Goal: Task Accomplishment & Management: Use online tool/utility

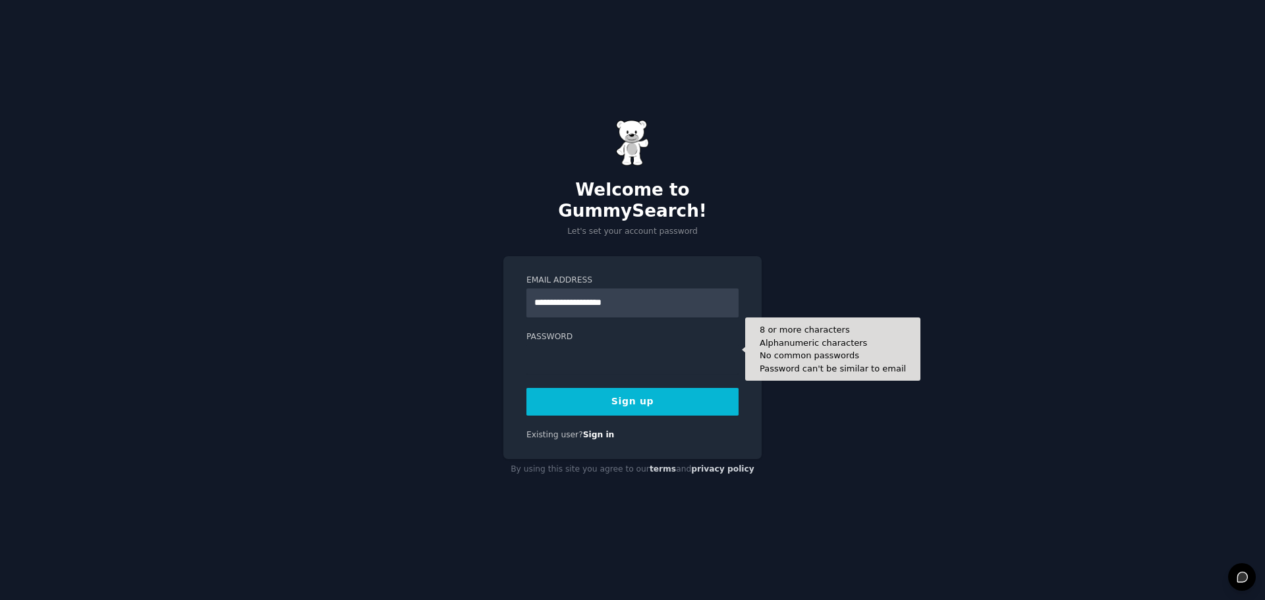
type input "**********"
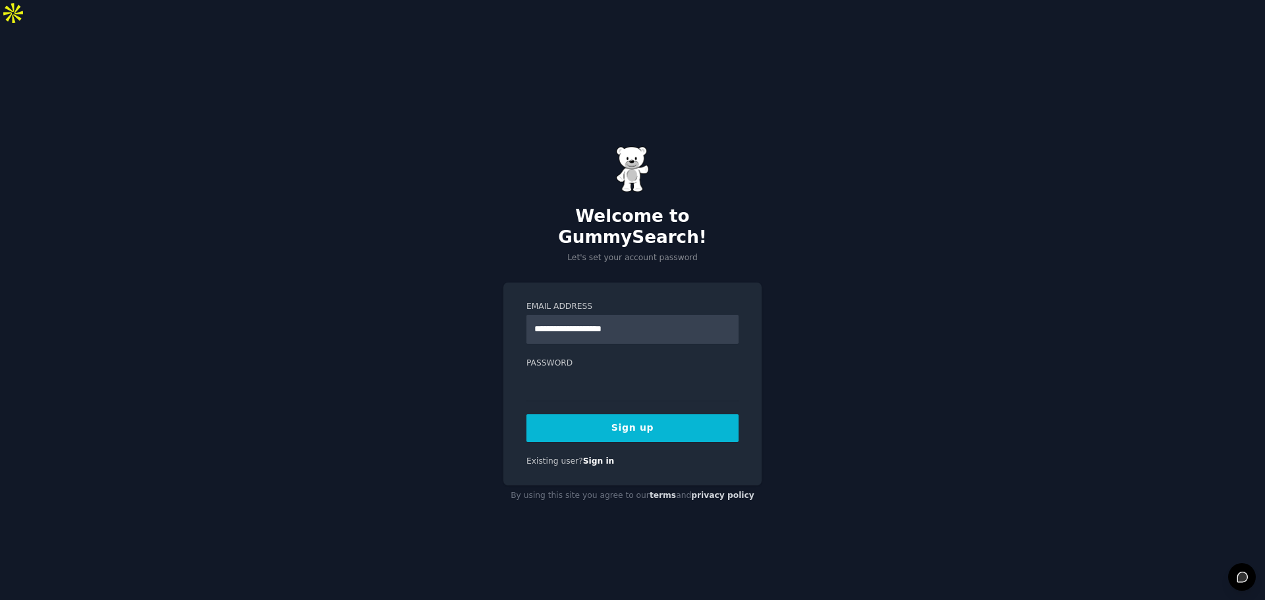
click at [585, 415] on button "Sign up" at bounding box center [633, 429] width 212 height 28
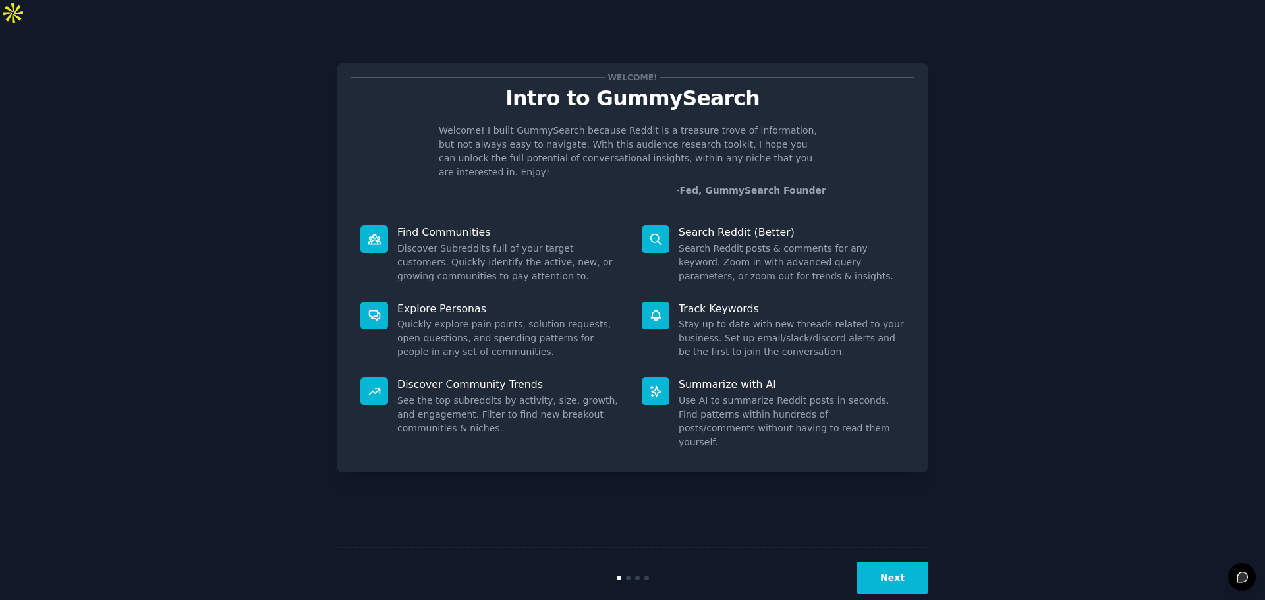
drag, startPoint x: 1129, startPoint y: 332, endPoint x: 1074, endPoint y: 320, distance: 56.6
click at [1128, 332] on div "Welcome! Intro to GummySearch Welcome! I built GummySearch because Reddit is a …" at bounding box center [632, 327] width 1229 height 564
click at [887, 562] on button "Next" at bounding box center [892, 578] width 71 height 32
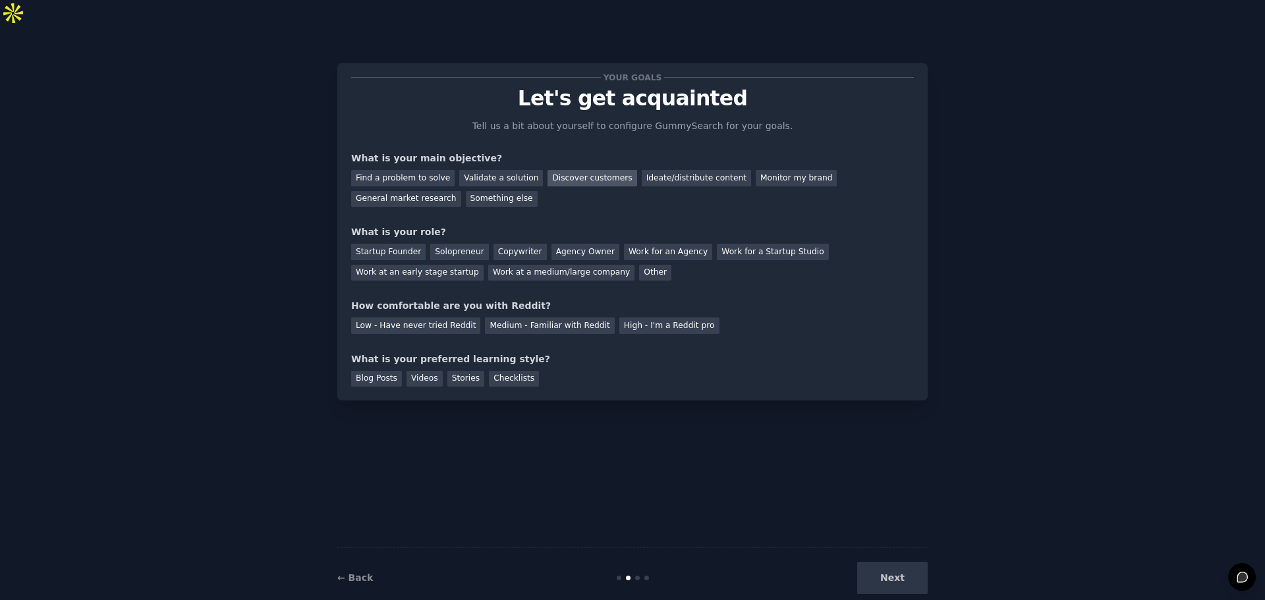
click at [565, 170] on div "Discover customers" at bounding box center [592, 178] width 89 height 16
click at [654, 170] on div "Ideate/distribute content" at bounding box center [696, 178] width 109 height 16
click at [756, 170] on div "Monitor my brand" at bounding box center [796, 178] width 81 height 16
click at [599, 170] on div "Discover customers" at bounding box center [592, 178] width 89 height 16
click at [552, 244] on div "Agency Owner" at bounding box center [586, 252] width 68 height 16
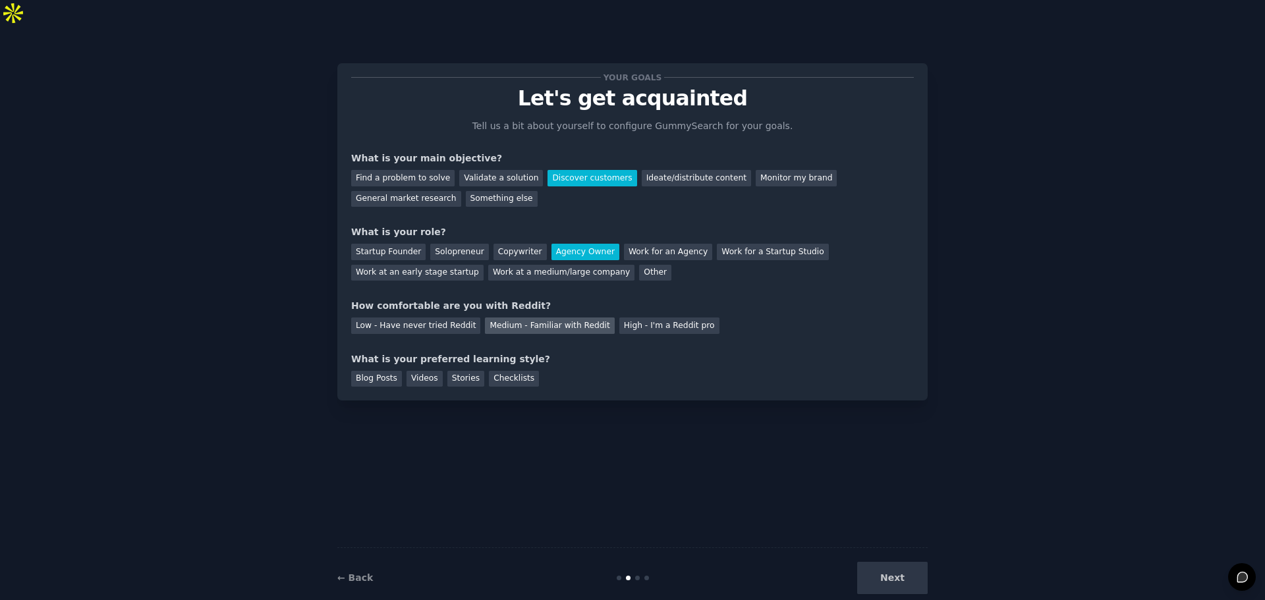
click at [511, 318] on div "Medium - Familiar with Reddit" at bounding box center [549, 326] width 129 height 16
click at [425, 371] on div "Videos" at bounding box center [425, 379] width 36 height 16
click at [902, 562] on button "Next" at bounding box center [892, 578] width 71 height 32
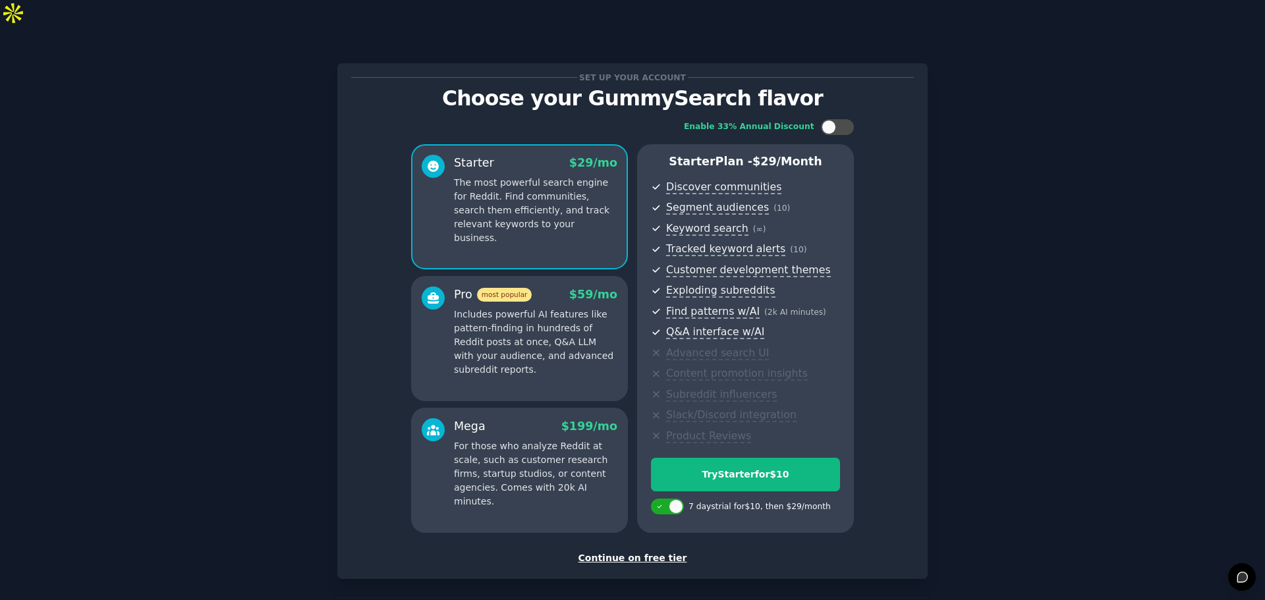
click at [630, 552] on div "Continue on free tier" at bounding box center [632, 559] width 563 height 14
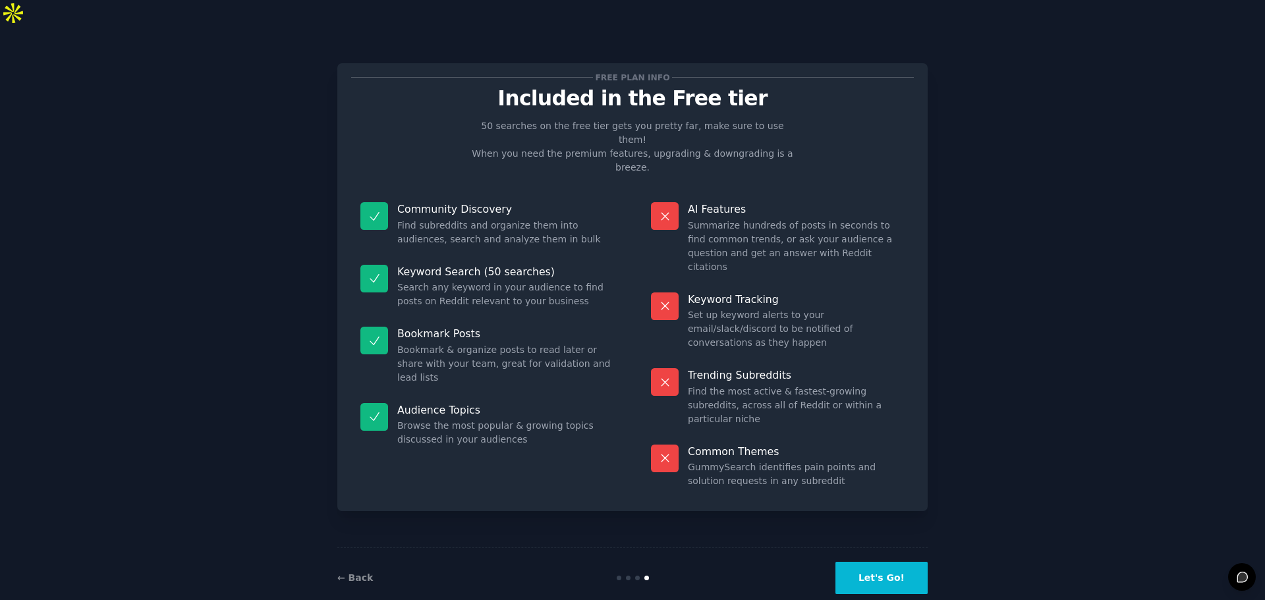
click at [877, 562] on button "Let's Go!" at bounding box center [882, 578] width 92 height 32
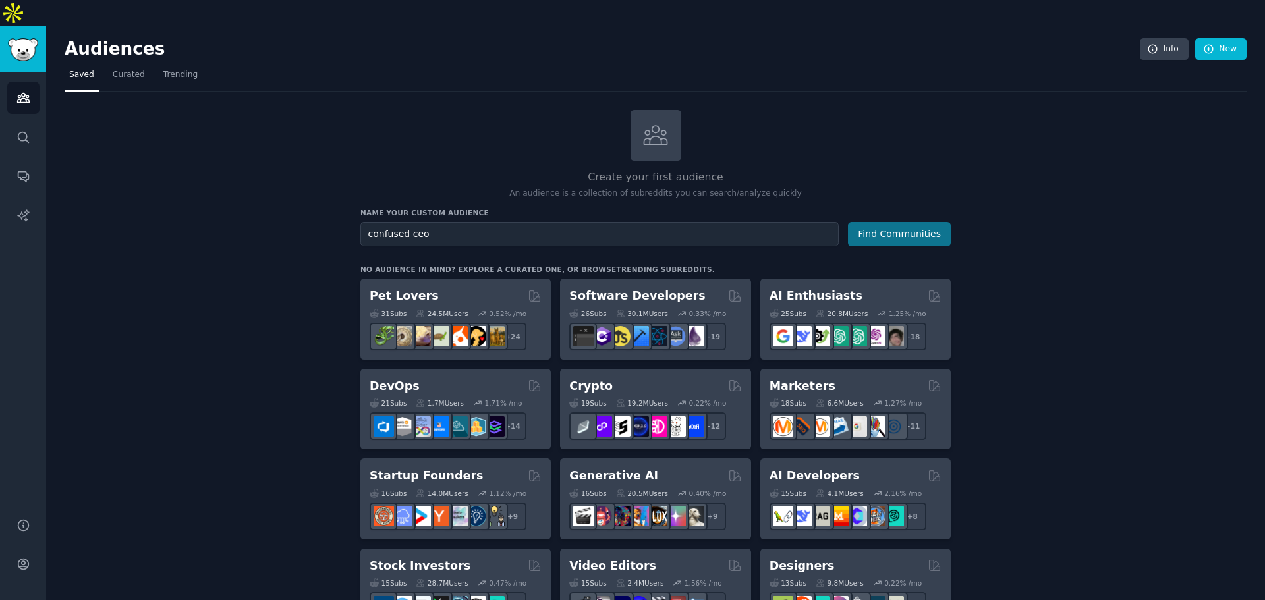
type input "confused ceo"
click at [900, 222] on button "Find Communities" at bounding box center [899, 234] width 103 height 24
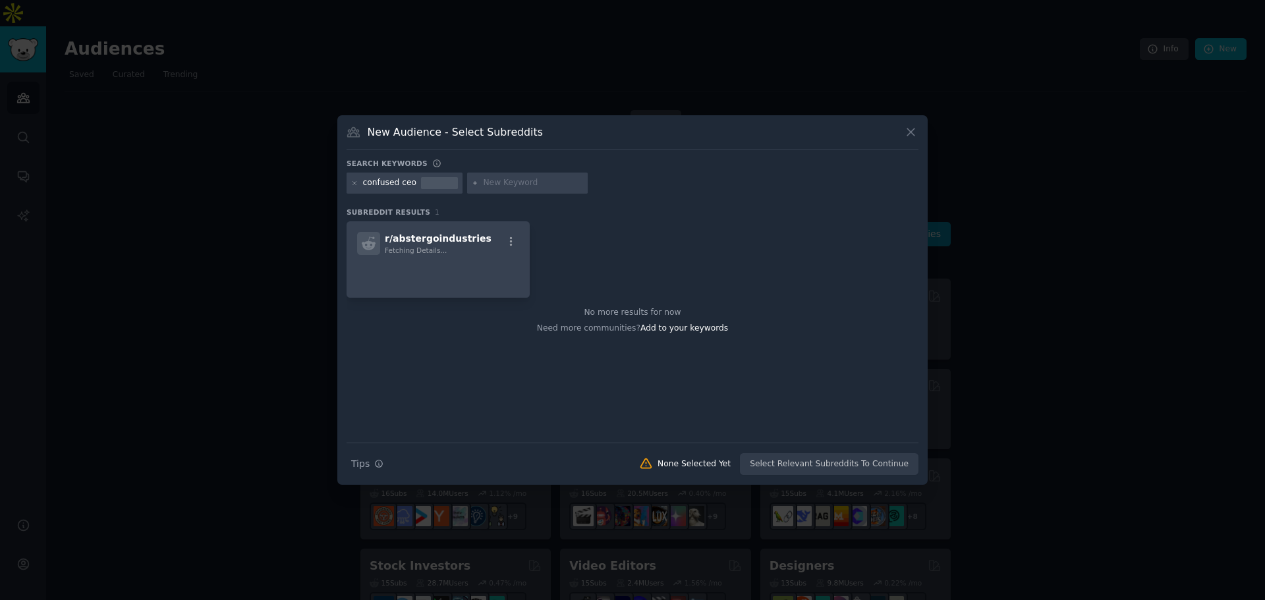
click at [498, 183] on input "text" at bounding box center [533, 183] width 100 height 12
type input "m"
type input "kpi"
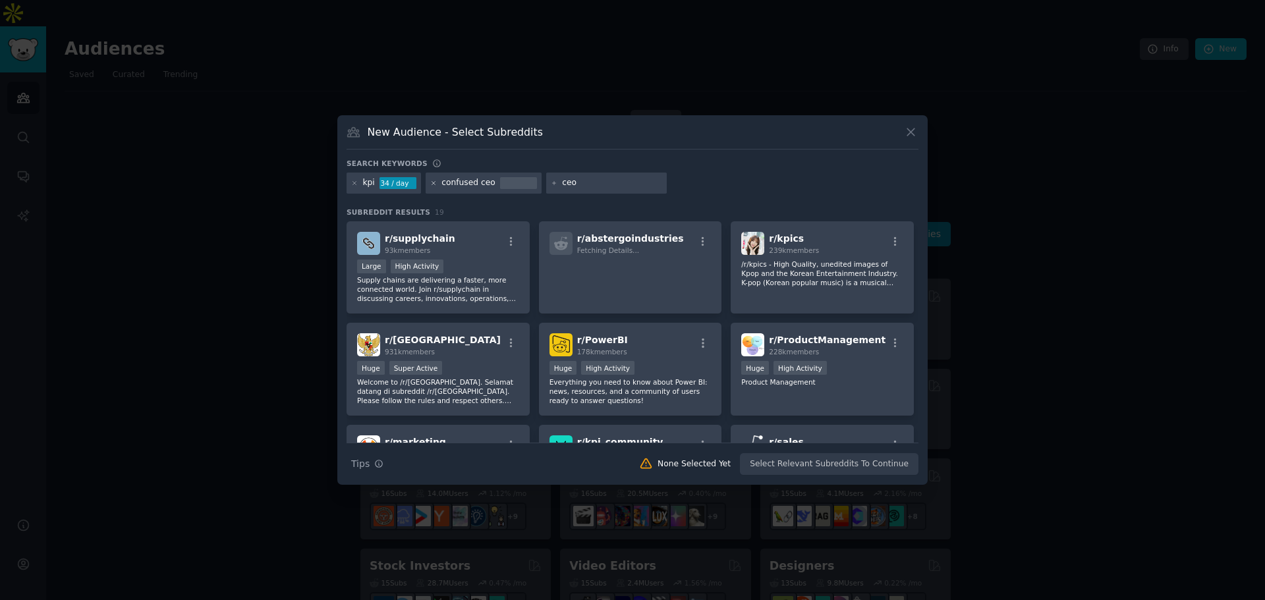
type input "ceo"
click at [433, 180] on icon at bounding box center [433, 183] width 7 height 7
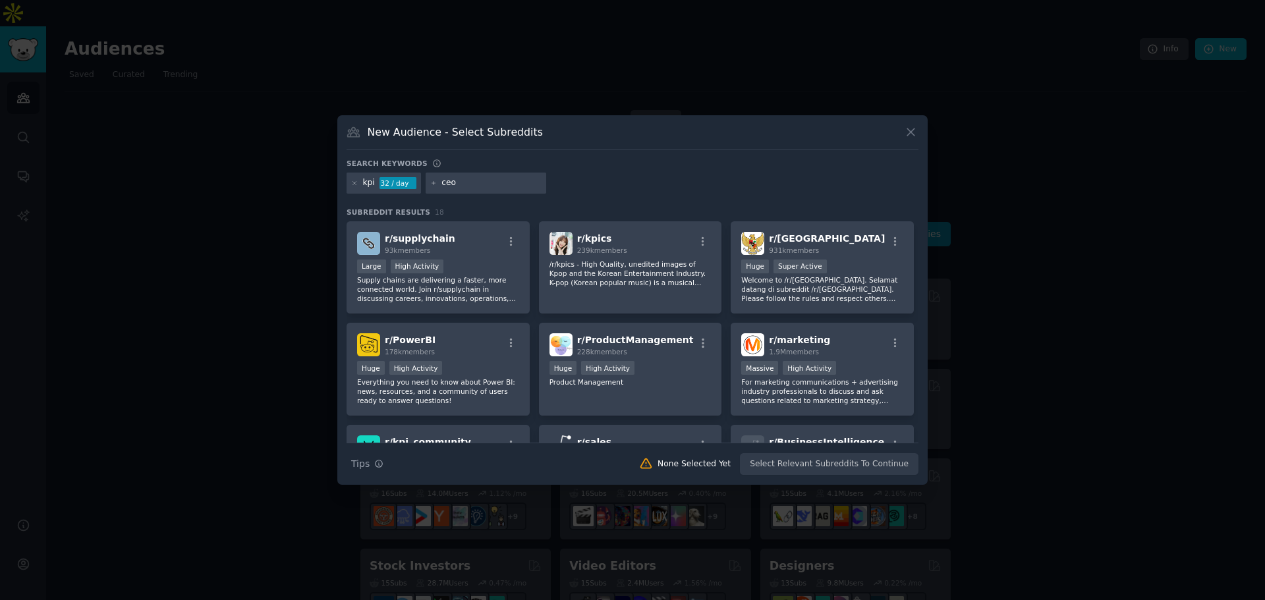
click at [502, 184] on input "ceo" at bounding box center [492, 183] width 100 height 12
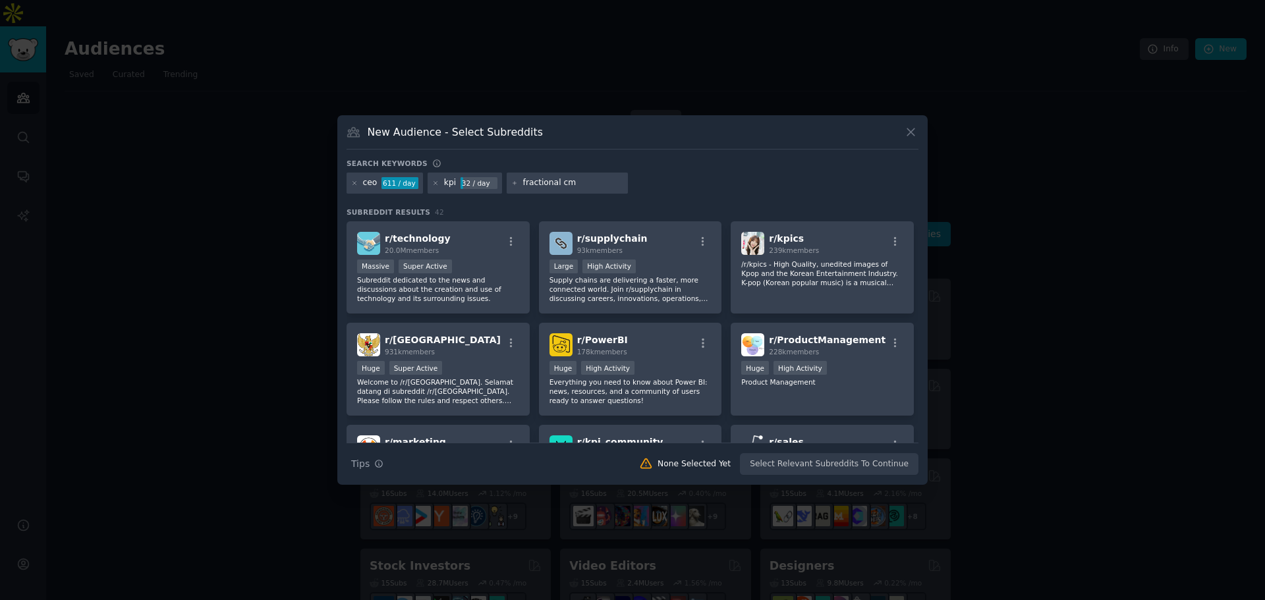
type input "fractional cmo"
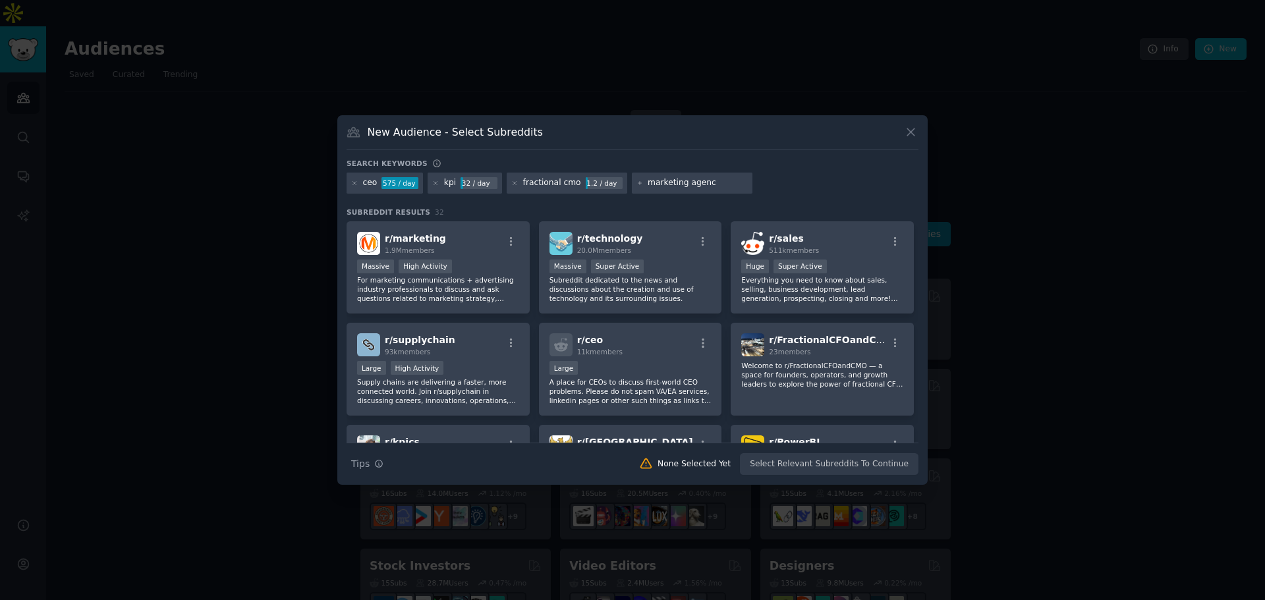
type input "marketing agency"
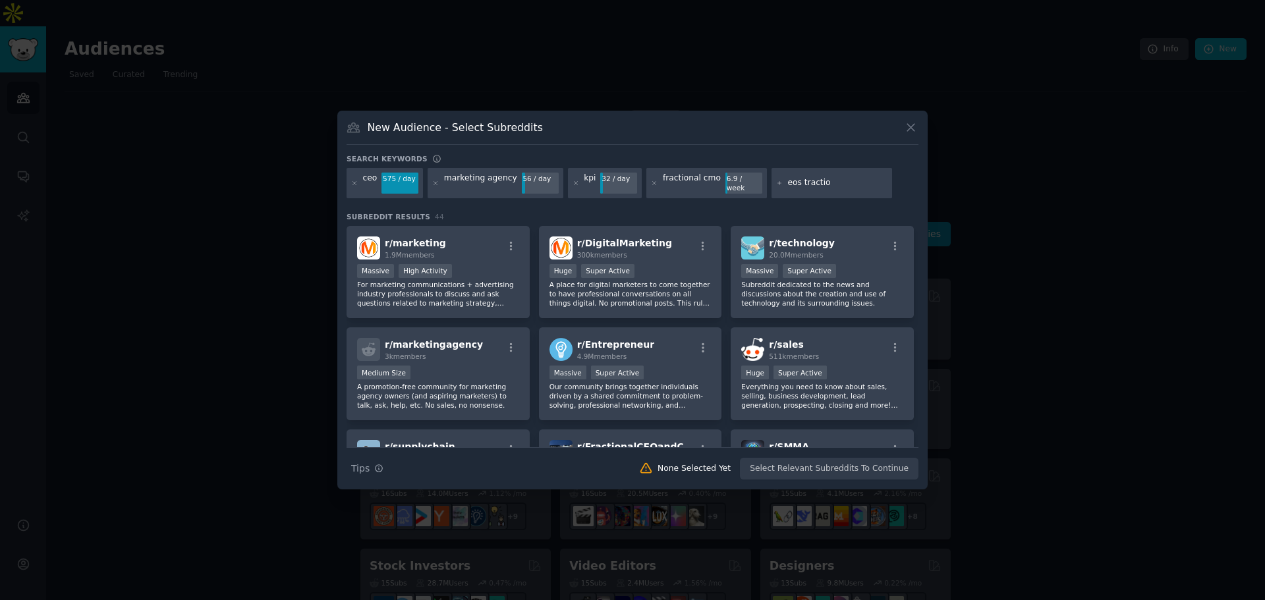
type input "eos traction"
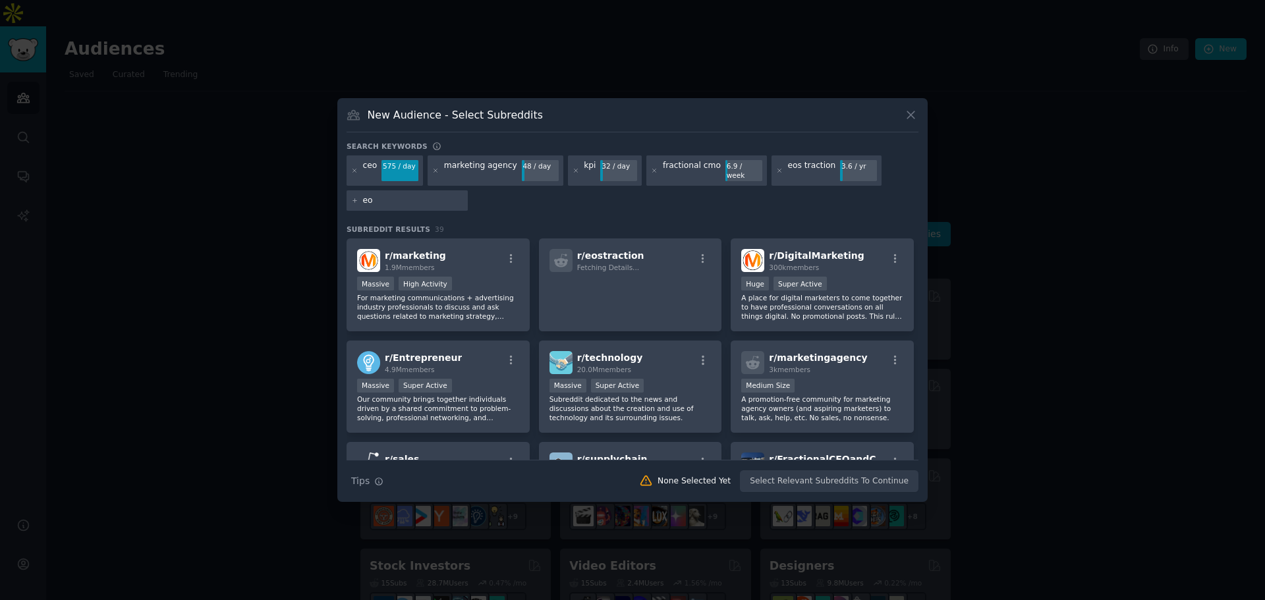
type input "eos"
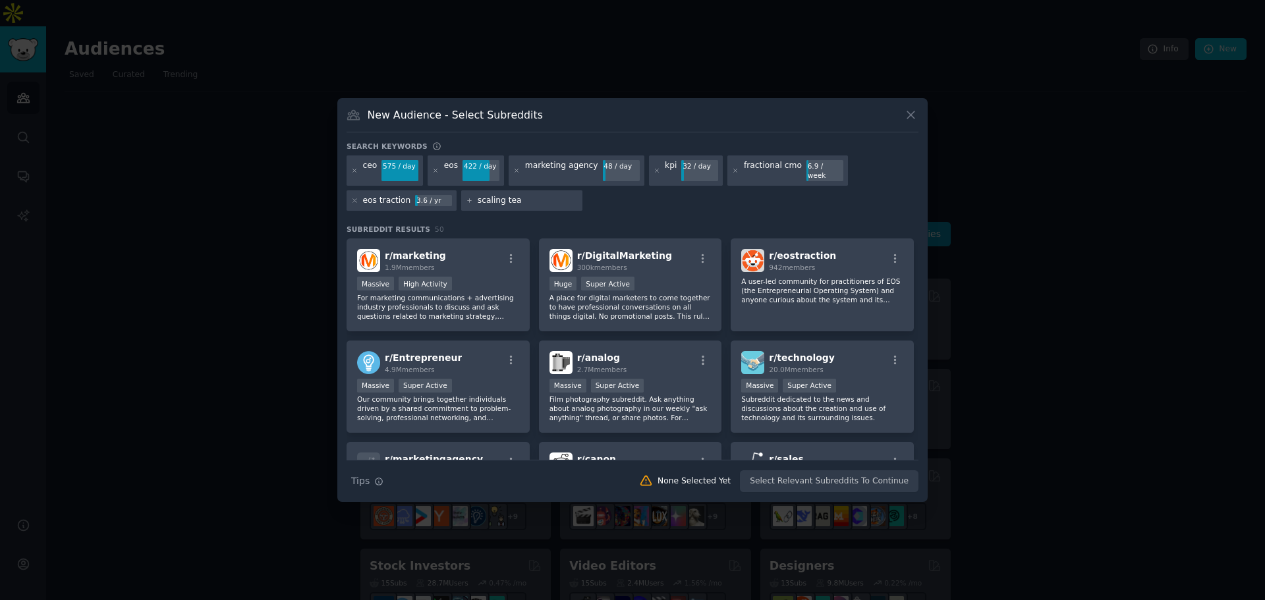
type input "scaling team"
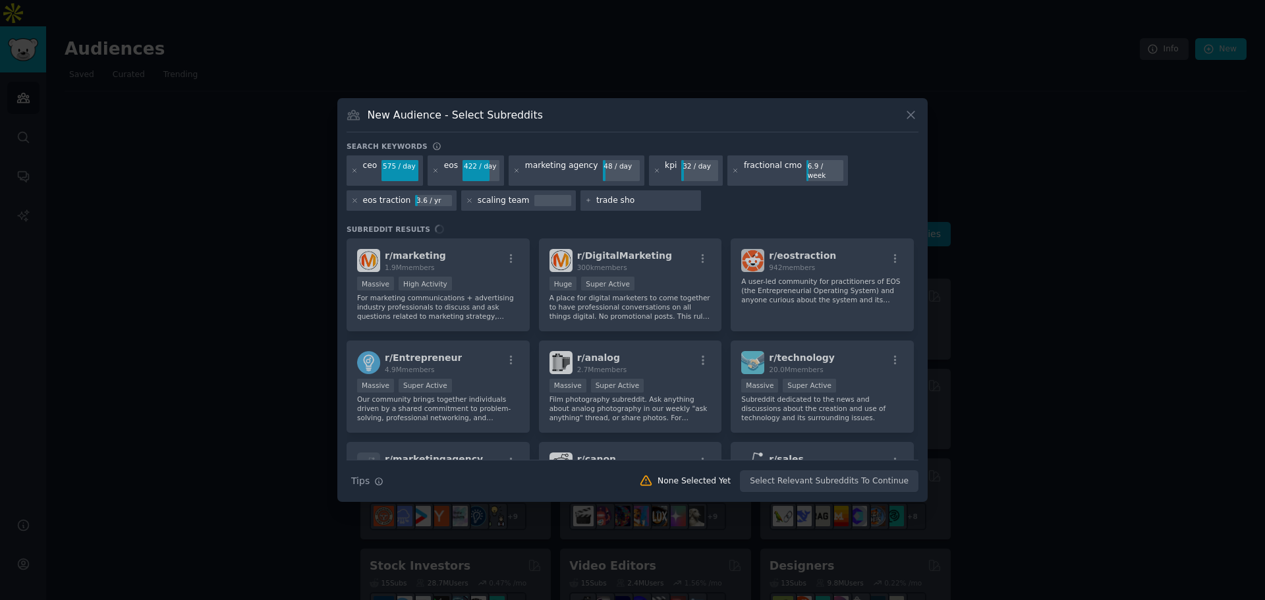
type input "trade show"
type input "convention"
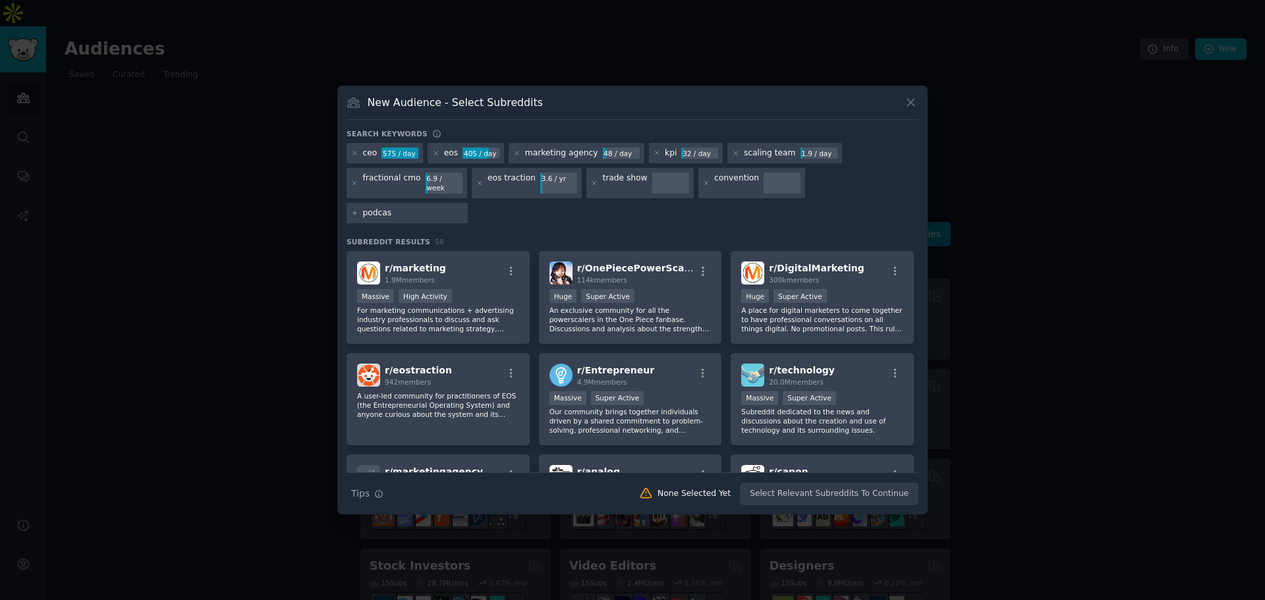
type input "podcast"
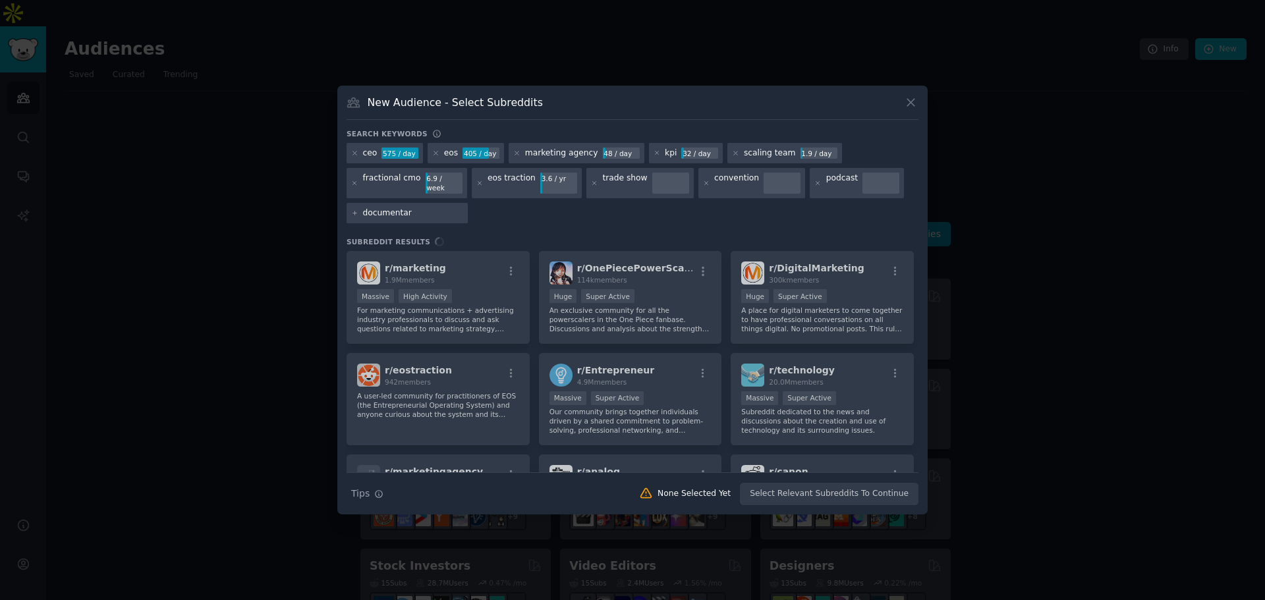
type input "documentary"
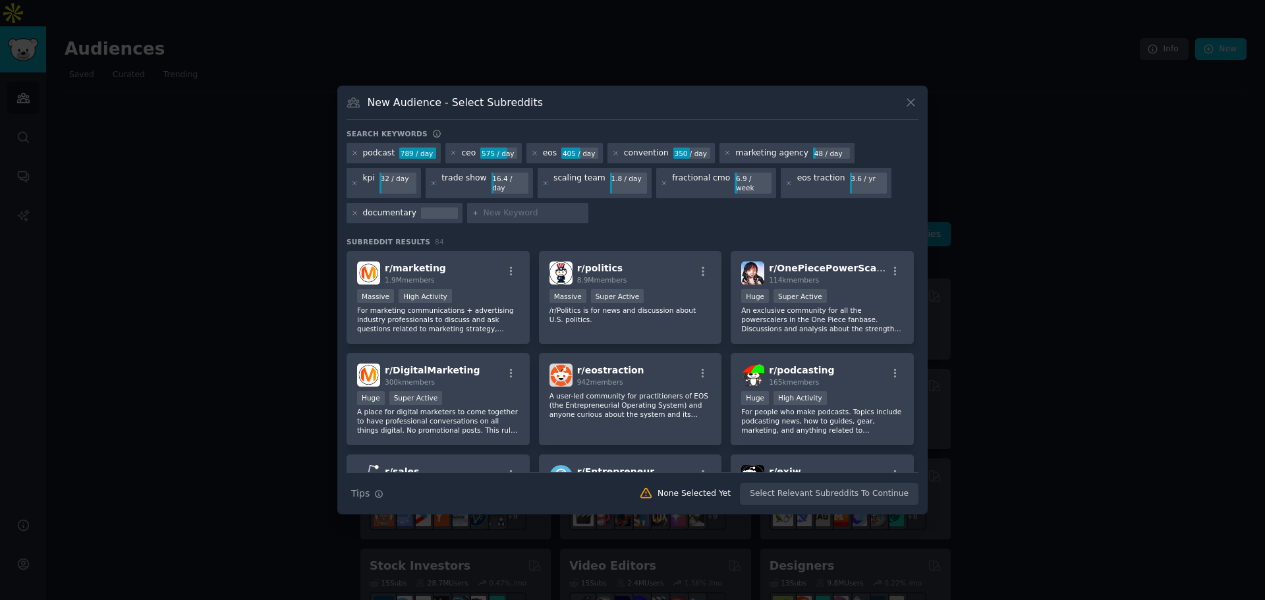
click at [458, 208] on div at bounding box center [439, 214] width 37 height 12
click at [357, 212] on icon at bounding box center [354, 213] width 3 height 3
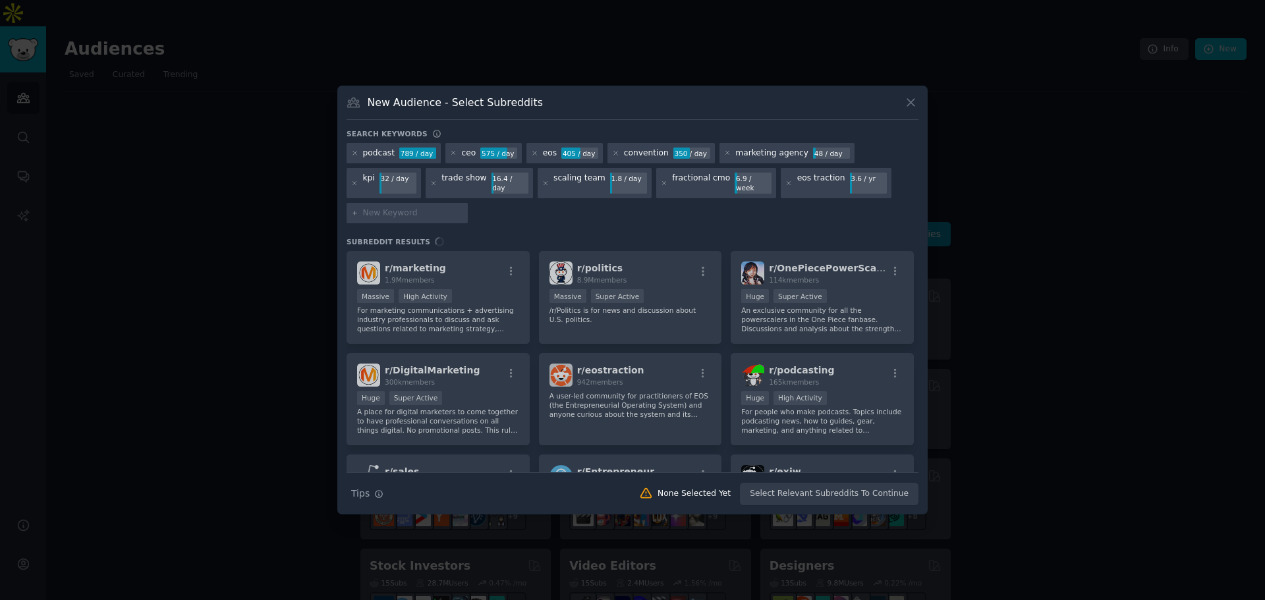
click at [463, 208] on input "text" at bounding box center [413, 214] width 100 height 12
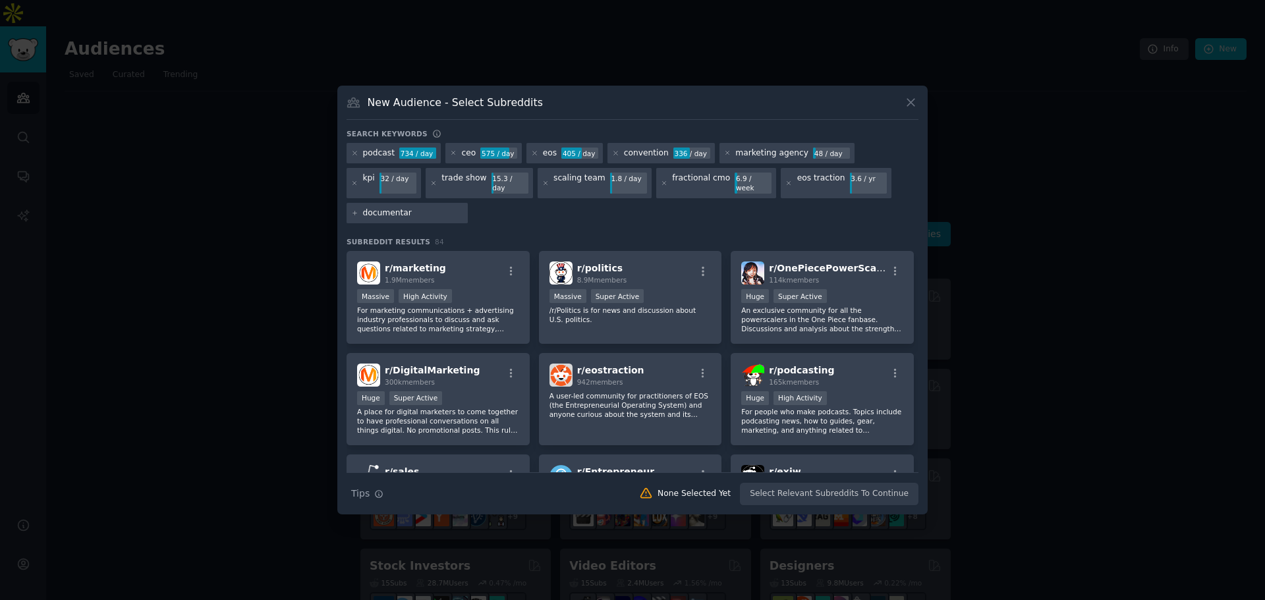
type input "documentary"
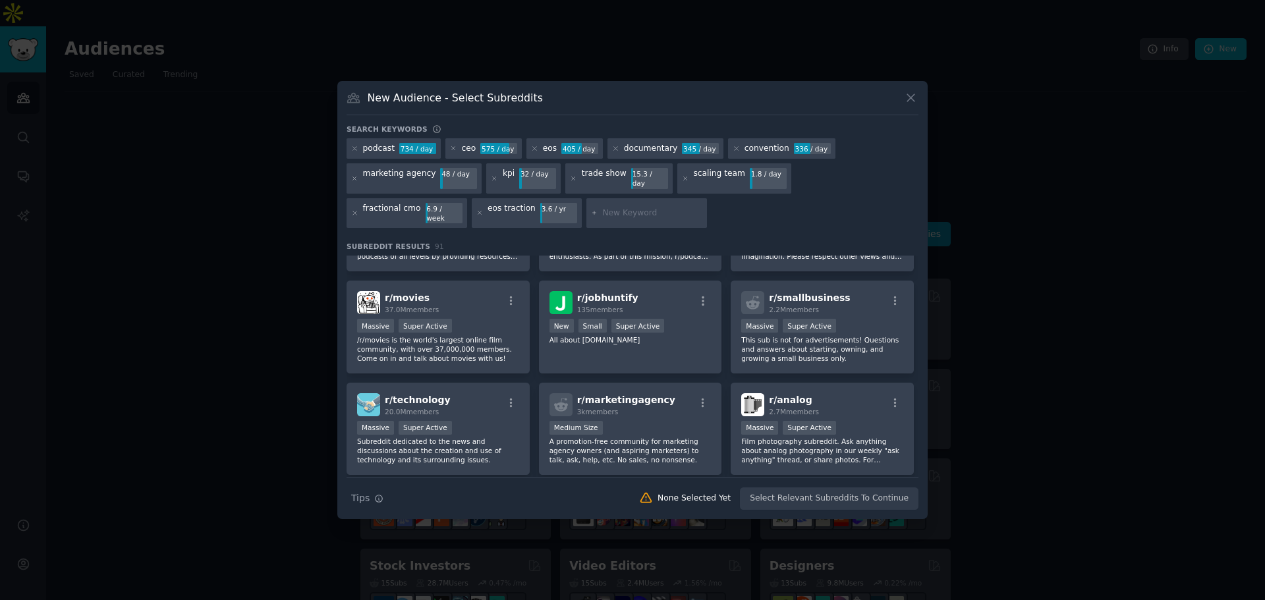
scroll to position [395, 0]
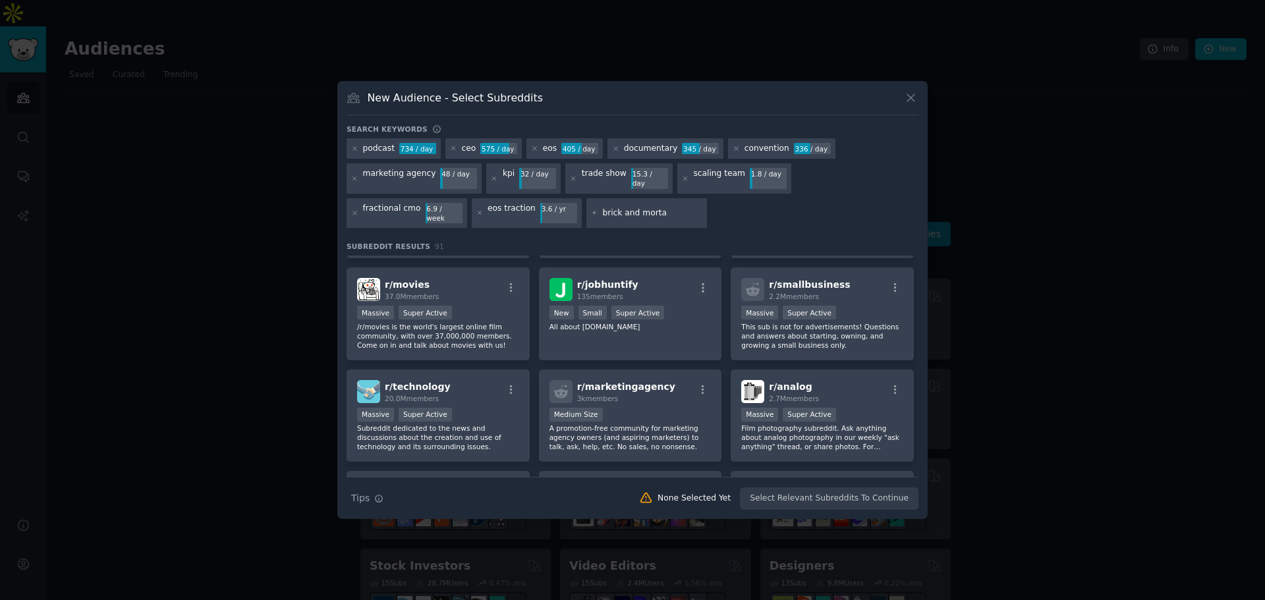
type input "brick and mortar"
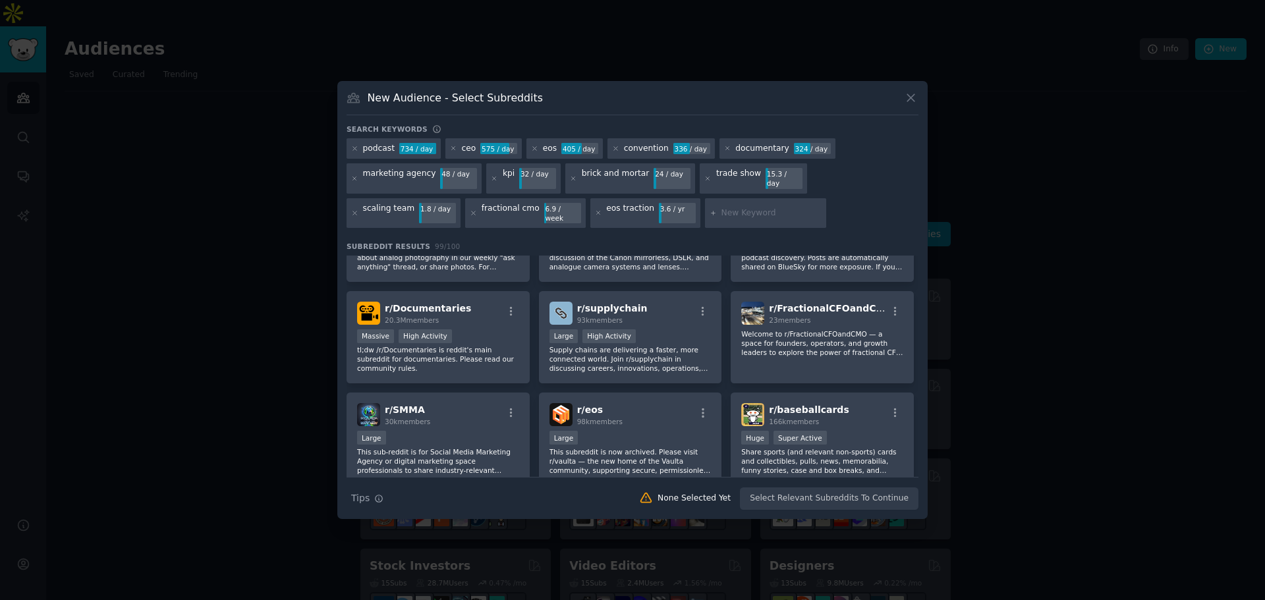
scroll to position [693, 0]
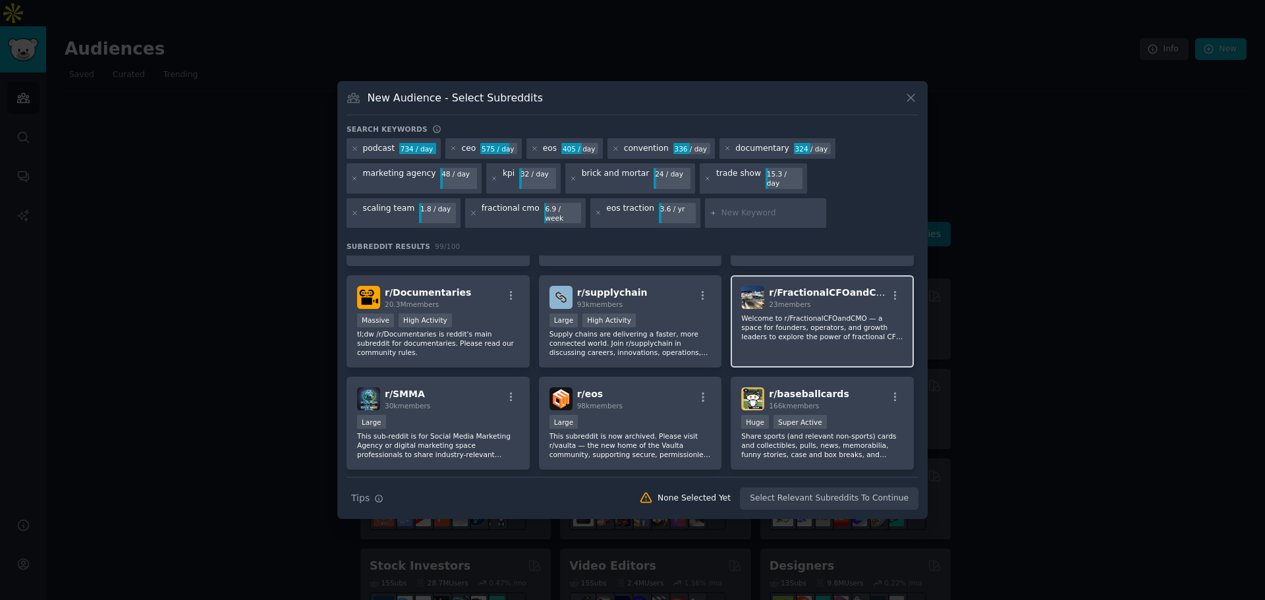
click at [813, 300] on div "23 members" at bounding box center [828, 304] width 118 height 9
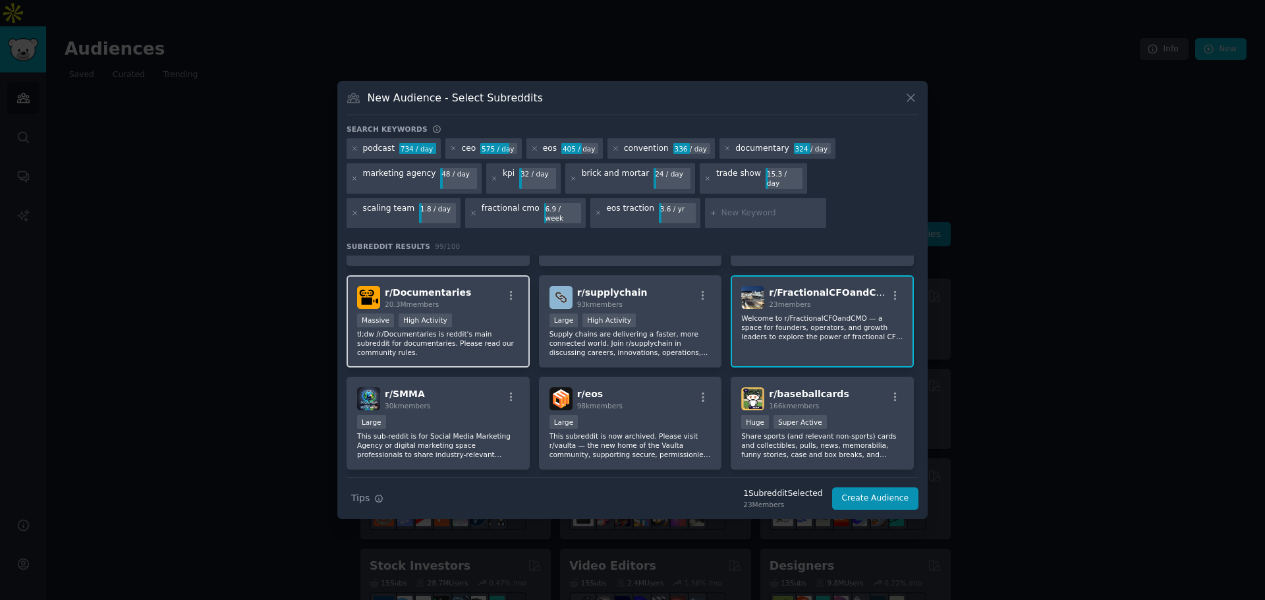
click at [486, 314] on div "Massive High Activity" at bounding box center [438, 322] width 162 height 16
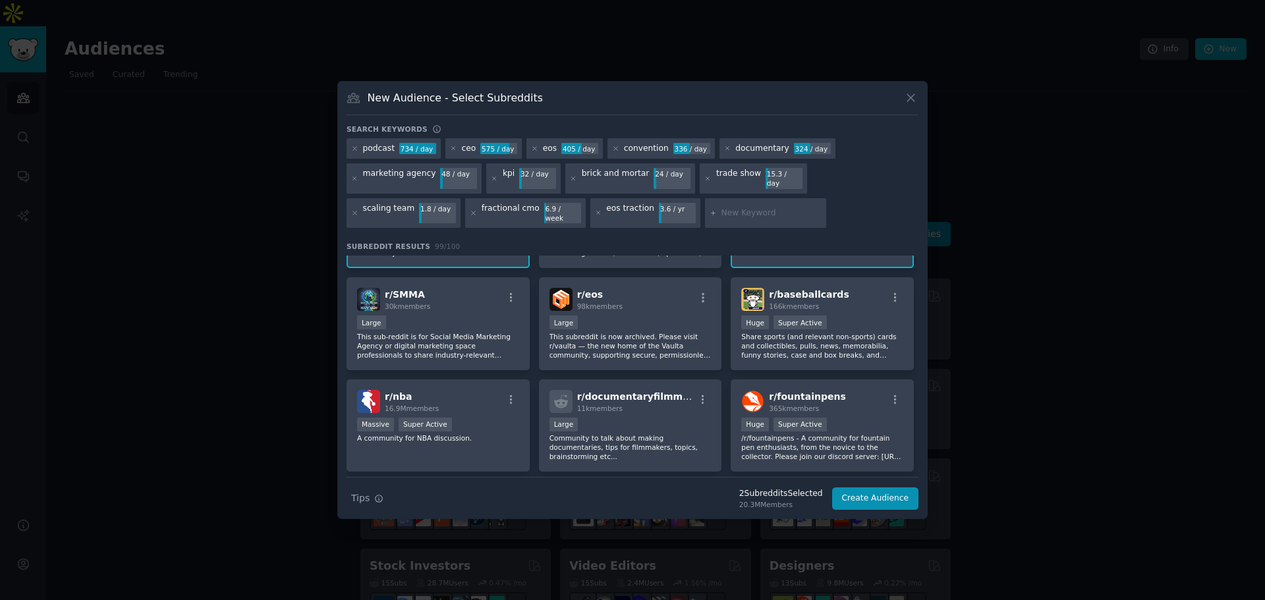
scroll to position [825, 0]
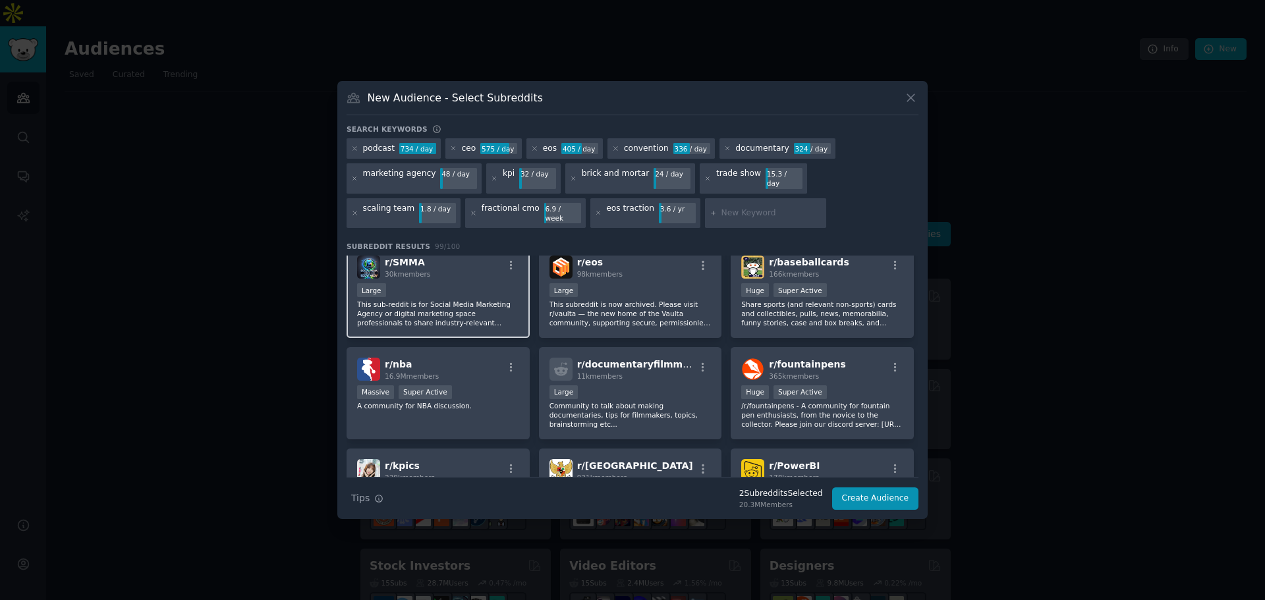
click at [441, 289] on div "Large" at bounding box center [438, 291] width 162 height 16
click at [643, 386] on div "Large" at bounding box center [631, 394] width 162 height 16
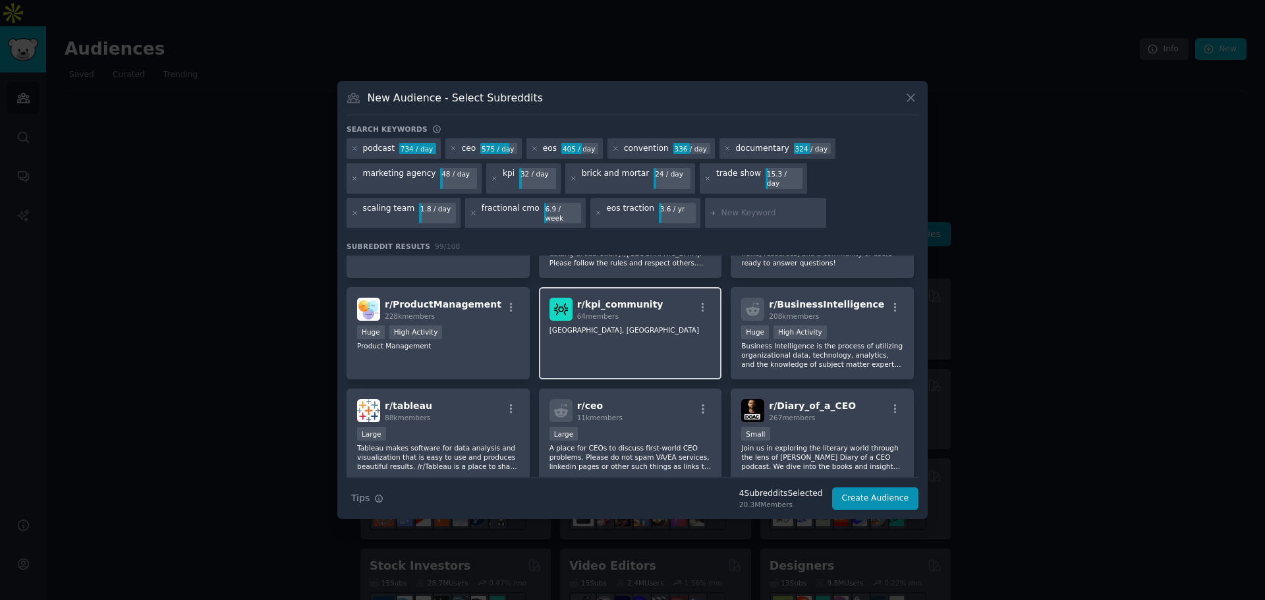
scroll to position [1221, 0]
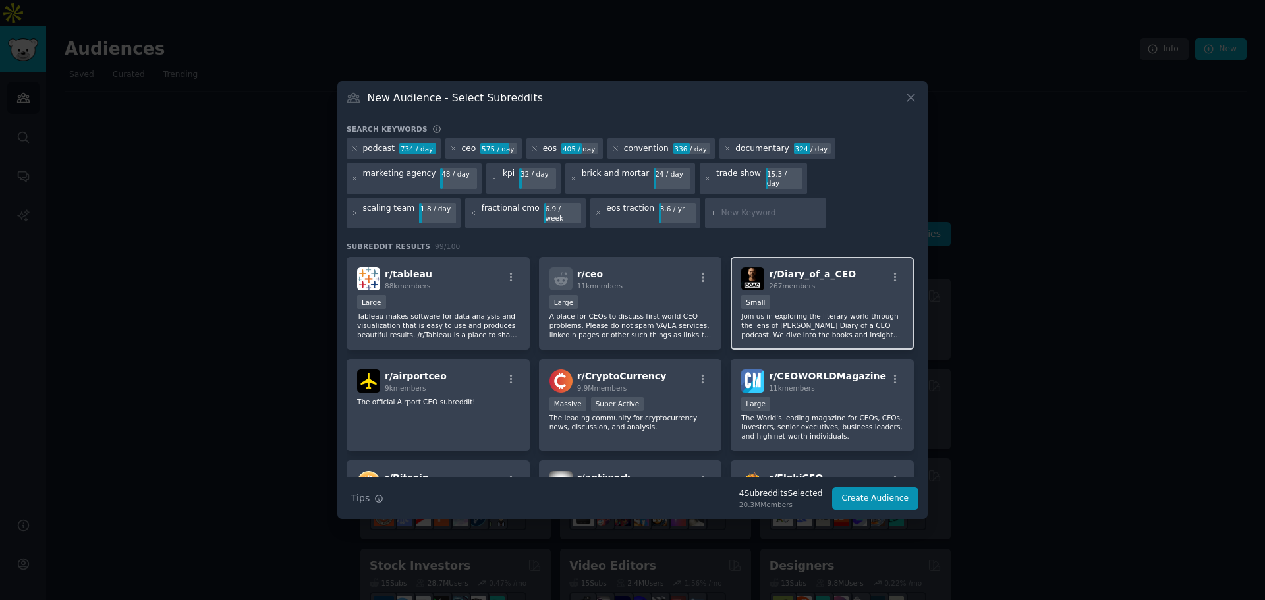
click at [788, 315] on p "Join us in exploring the literary world through the lens of Steve Barlett’s Dia…" at bounding box center [822, 326] width 162 height 28
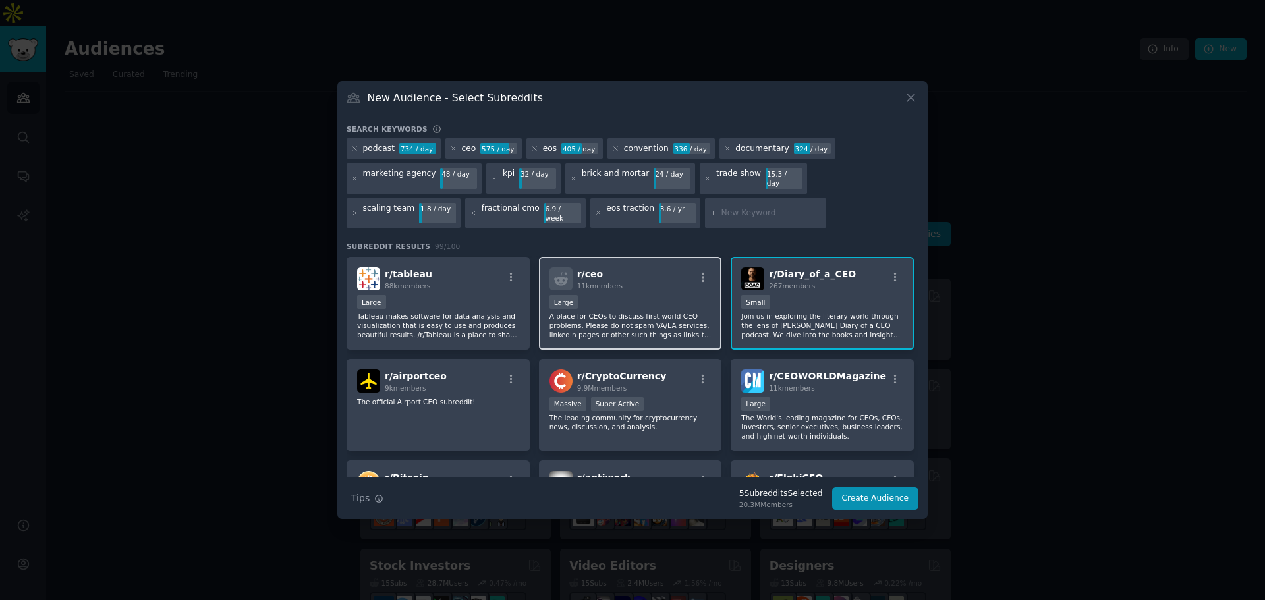
click at [606, 312] on p "A place for CEOs to discuss first-world CEO problems. Please do not spam VA/EA …" at bounding box center [631, 326] width 162 height 28
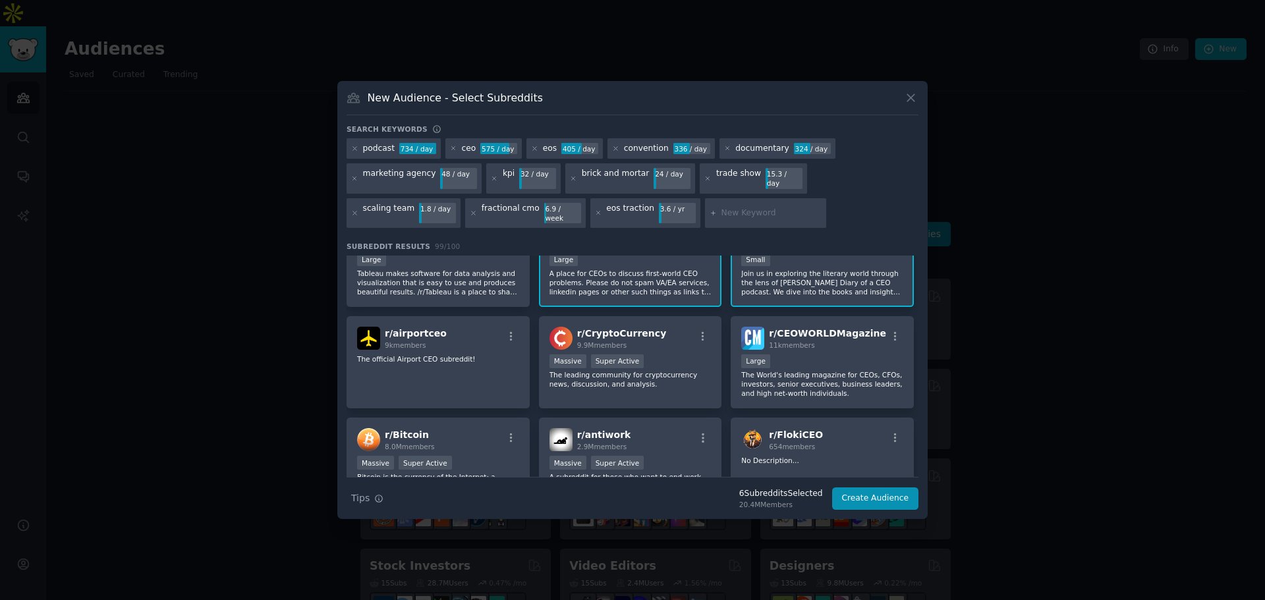
scroll to position [1287, 0]
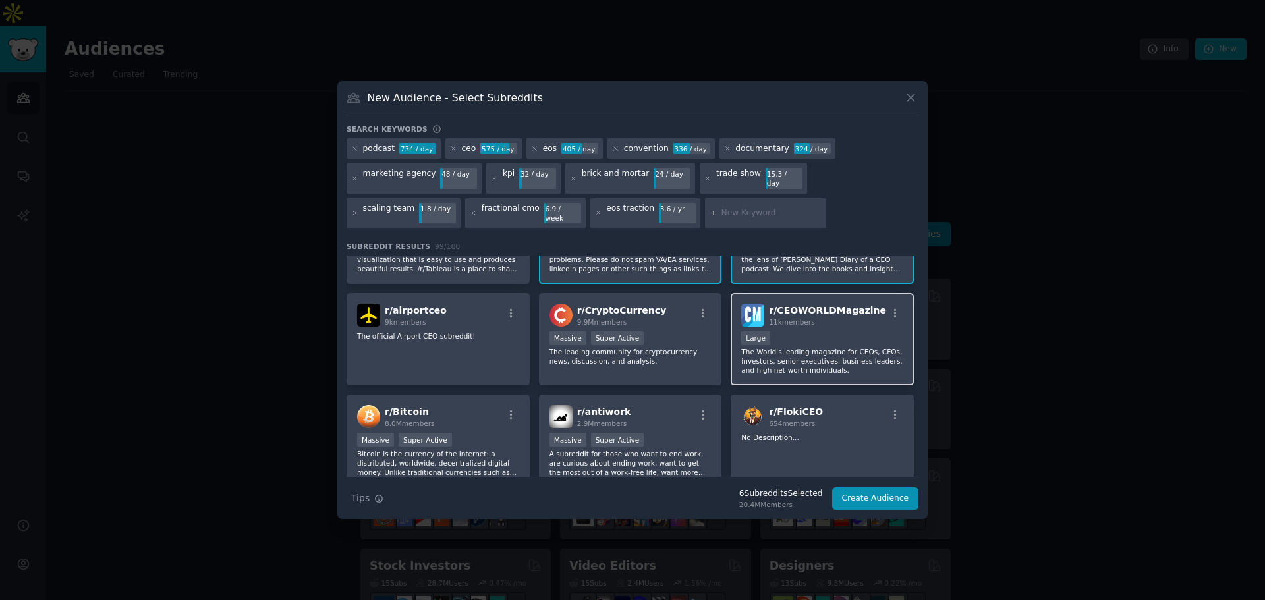
click at [803, 336] on div "Large" at bounding box center [822, 340] width 162 height 16
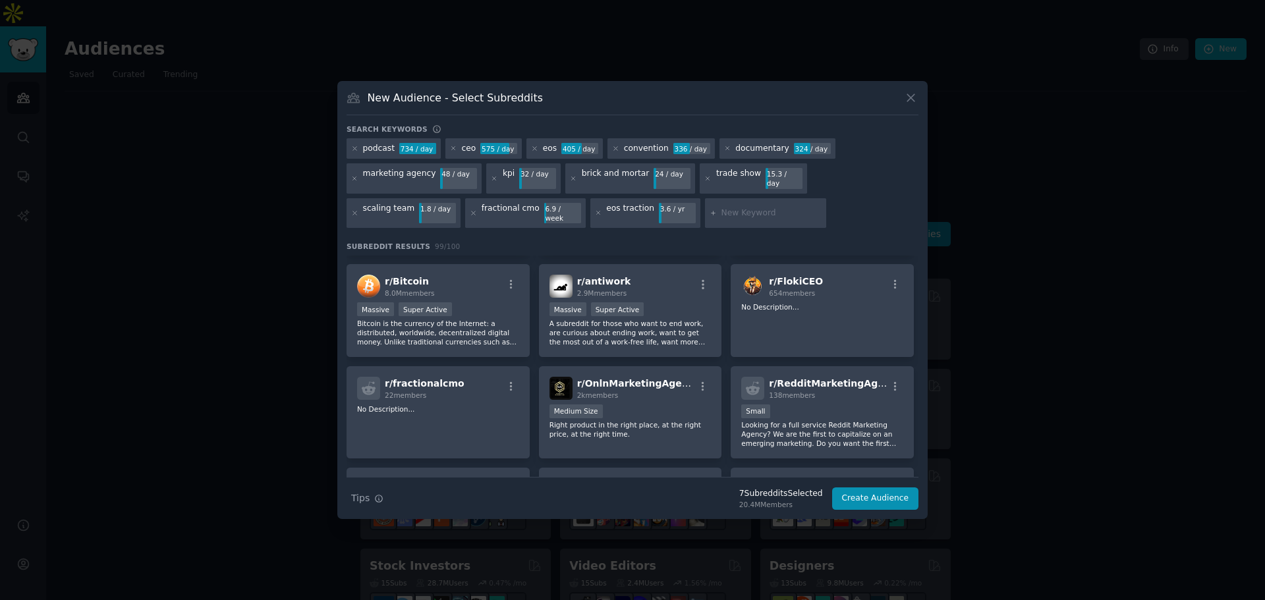
scroll to position [1418, 0]
click at [484, 409] on div "r/ fractionalcmo 22 members No Description..." at bounding box center [438, 411] width 183 height 93
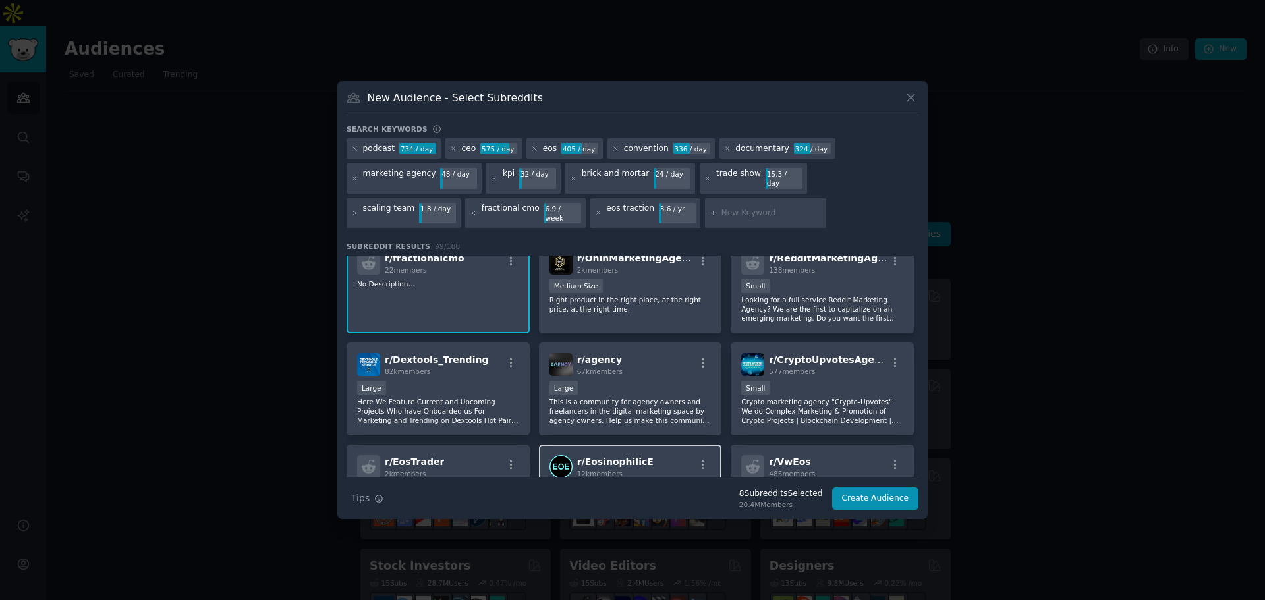
scroll to position [1616, 0]
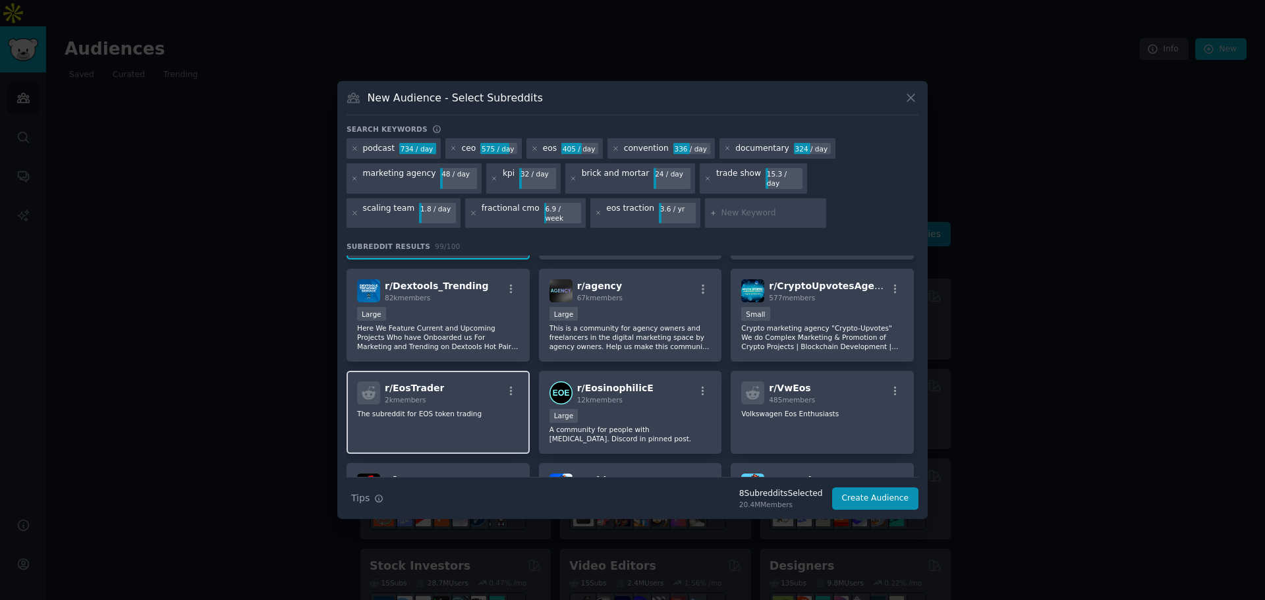
click at [477, 409] on p "The subreddit for EOS token trading" at bounding box center [438, 413] width 162 height 9
click at [448, 390] on div "r/ EosTrader 2k members" at bounding box center [438, 393] width 162 height 23
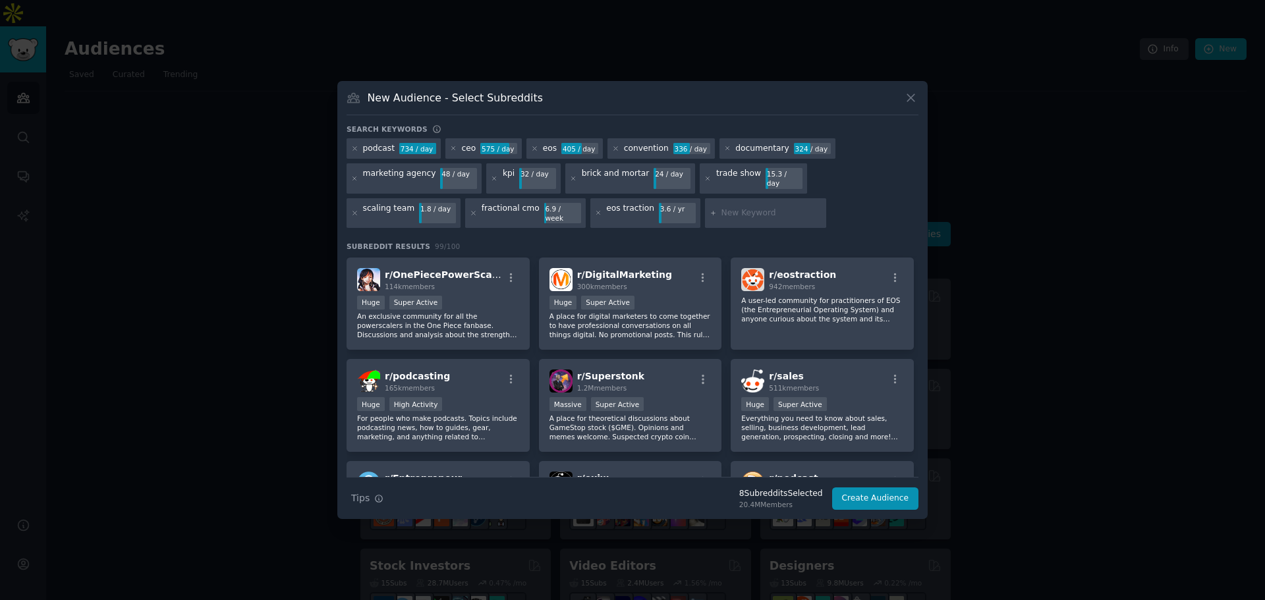
scroll to position [0, 0]
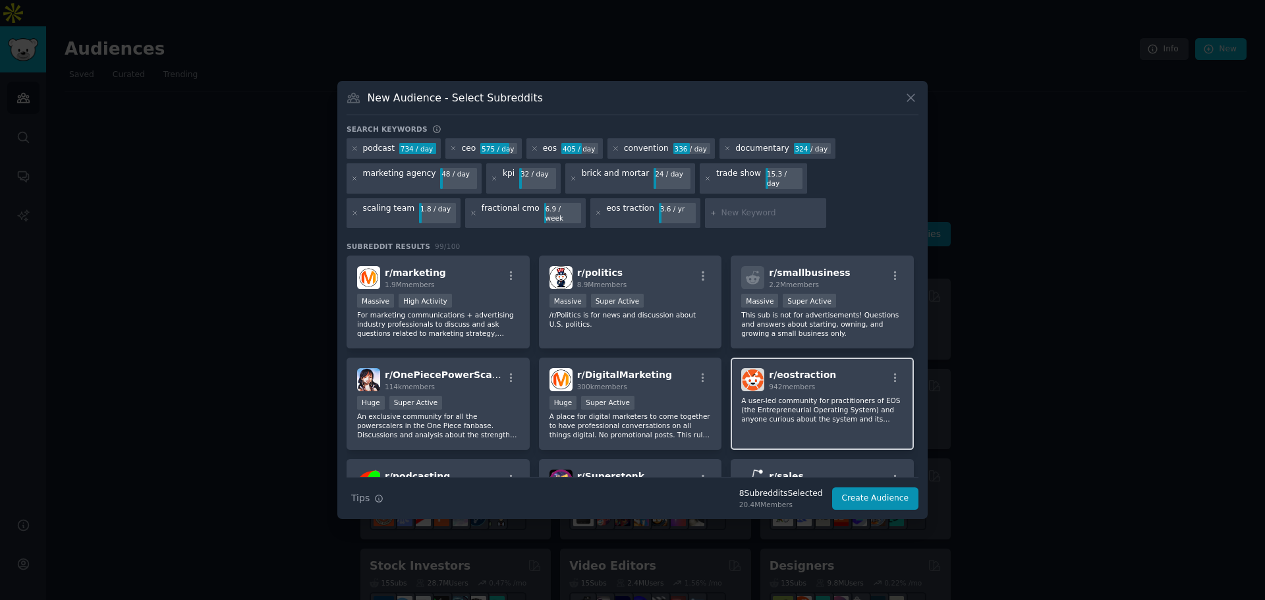
click at [815, 382] on div "942 members" at bounding box center [802, 386] width 67 height 9
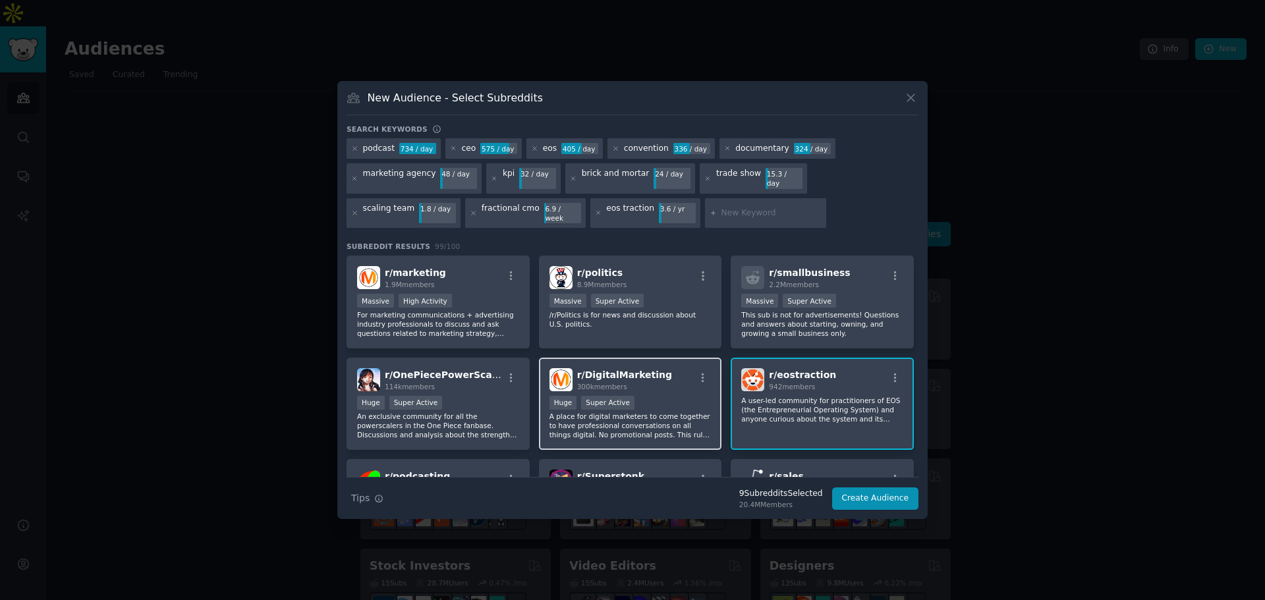
click at [652, 386] on div "r/ DigitalMarketing 300k members Huge Super Active A place for digital marketer…" at bounding box center [630, 404] width 183 height 93
click at [873, 490] on button "Create Audience" at bounding box center [875, 499] width 87 height 22
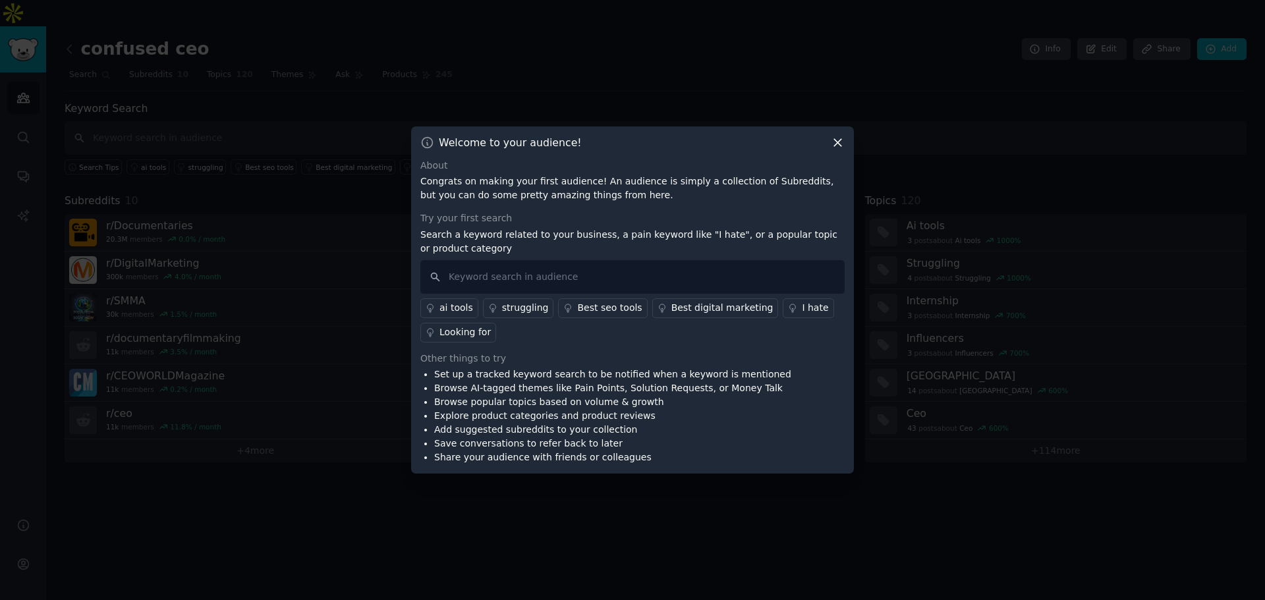
click at [1079, 271] on div at bounding box center [632, 300] width 1265 height 600
